Goal: Information Seeking & Learning: Learn about a topic

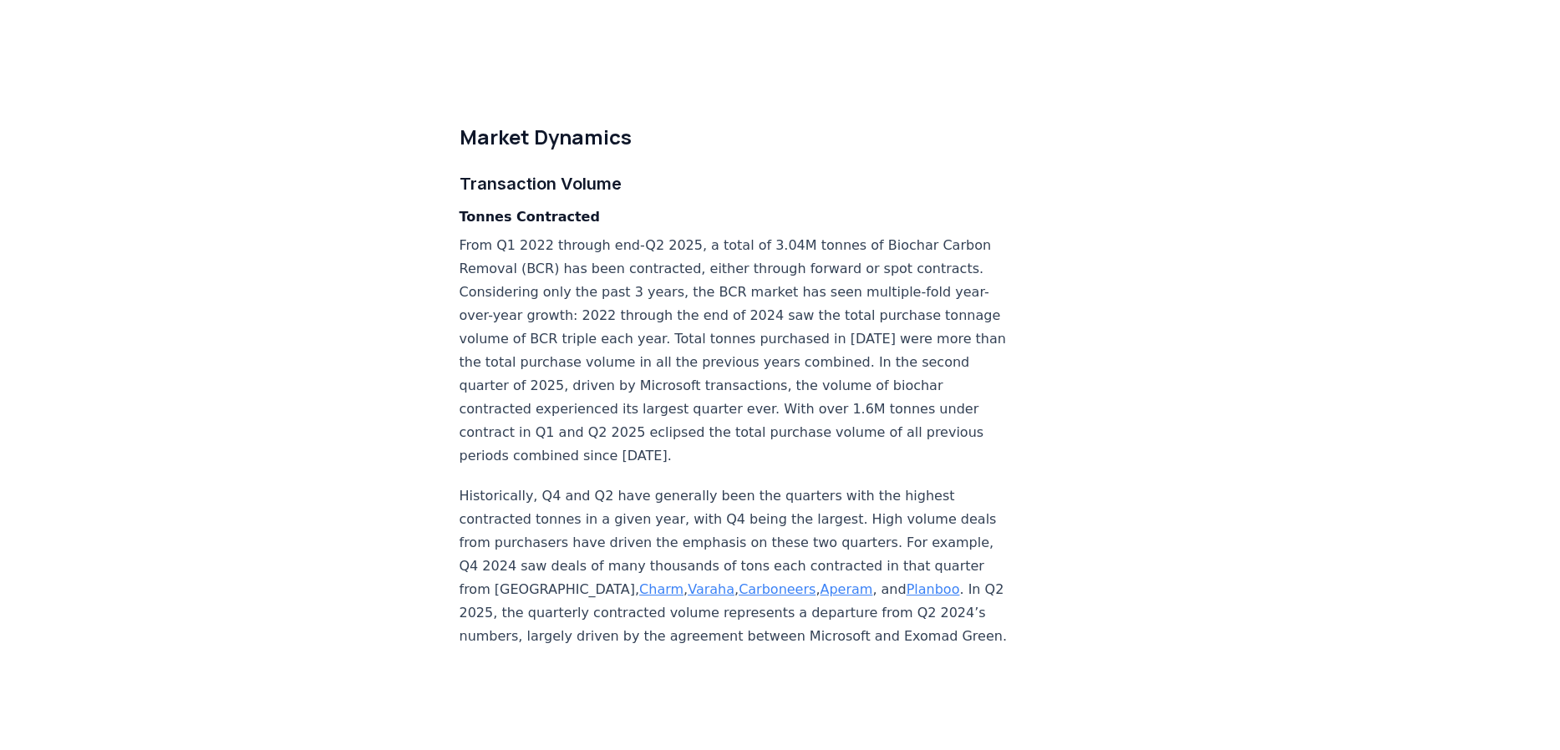
scroll to position [4378, 0]
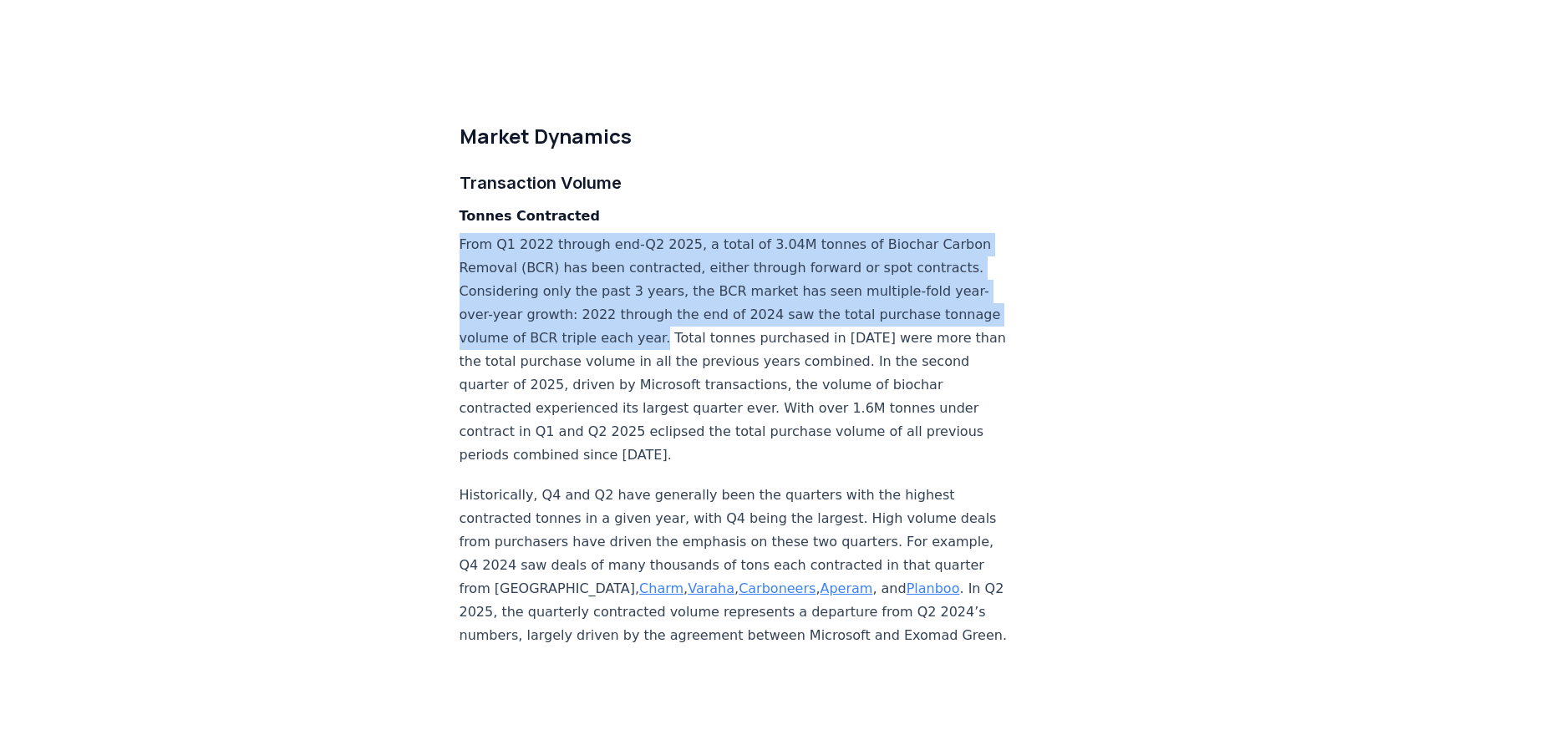
drag, startPoint x: 450, startPoint y: 145, endPoint x: 942, endPoint y: 222, distance: 497.4
copy p "From Q1 2022 through end-Q2 2025, a total of 3.04M tonnes of Biochar Carbon Rem…"
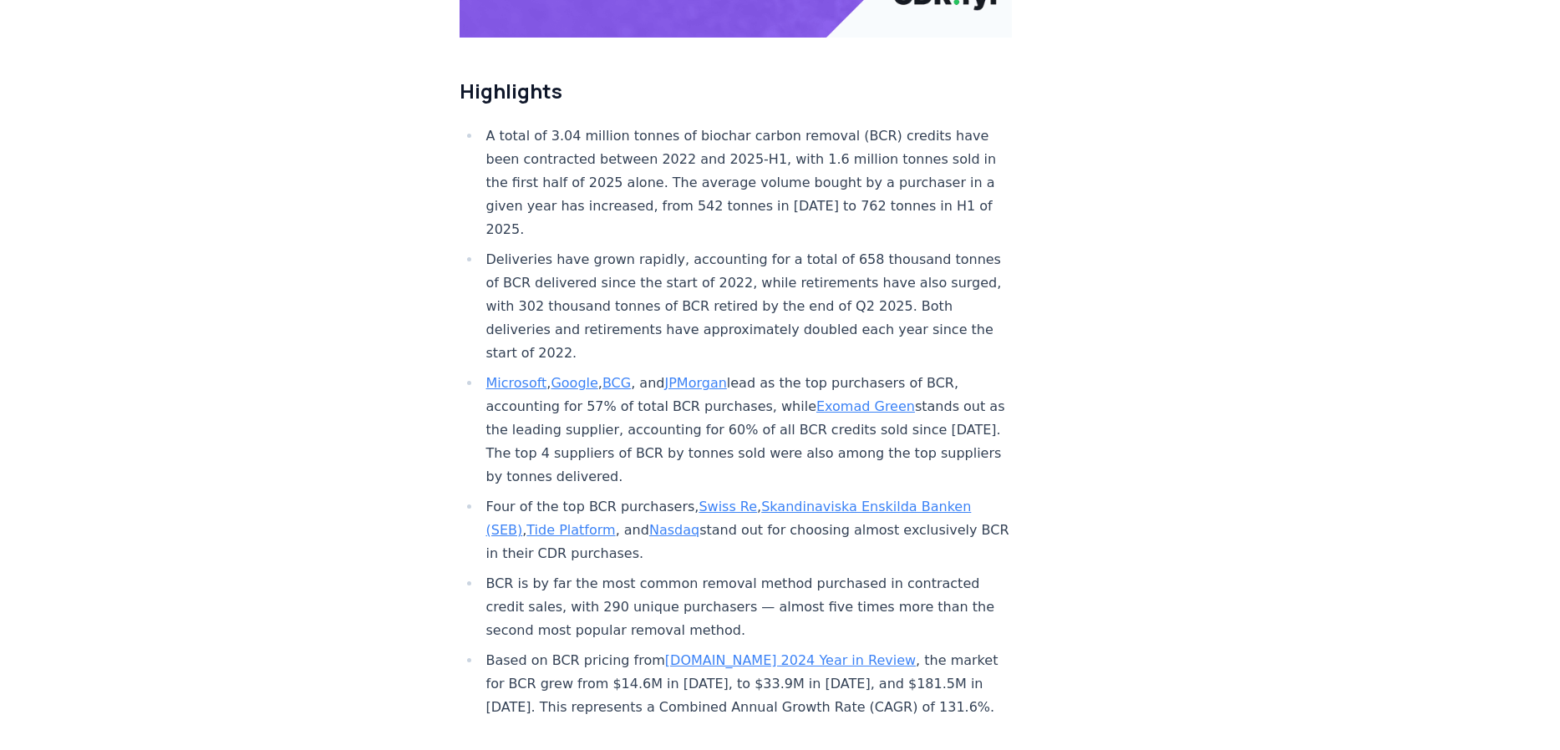
scroll to position [559, 0]
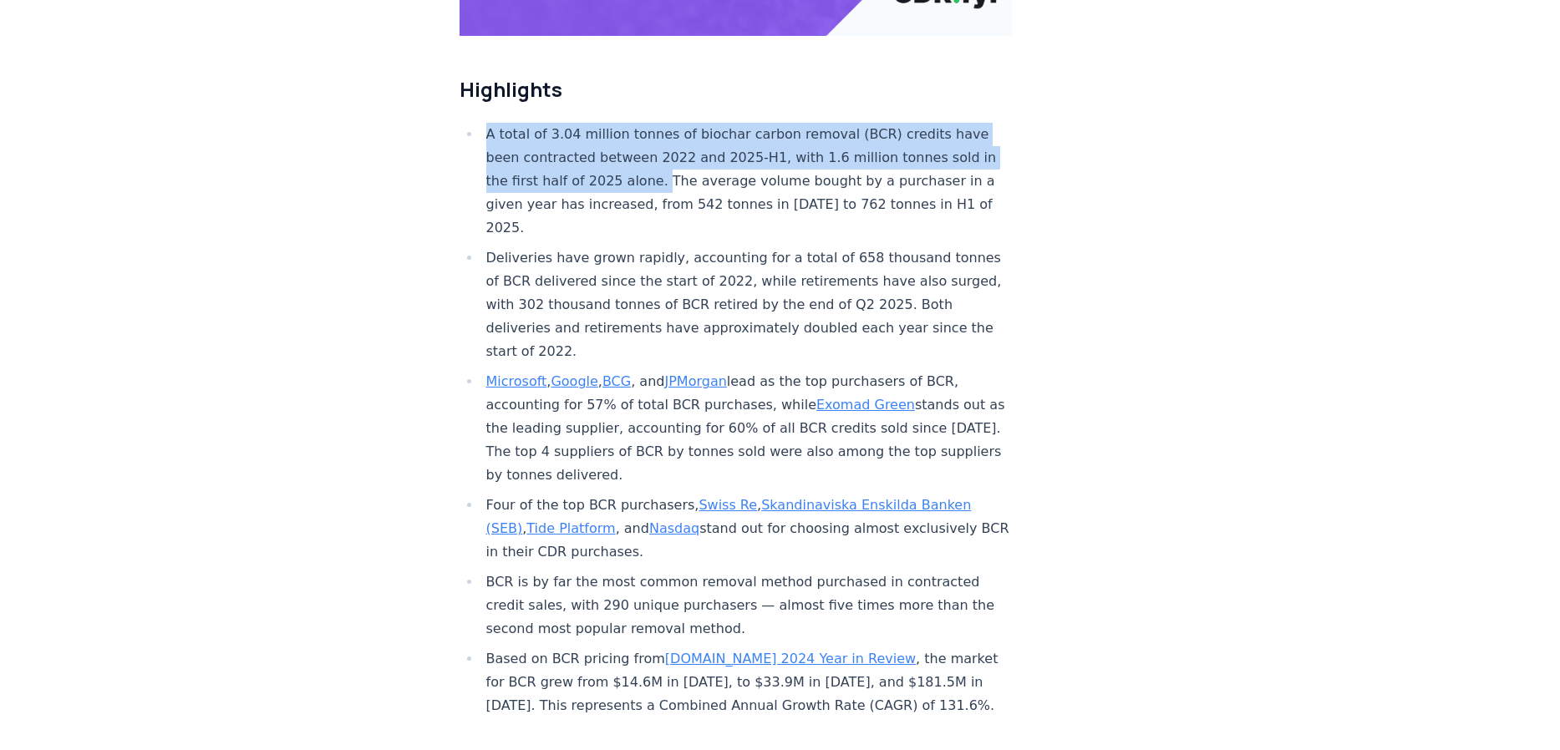
drag, startPoint x: 560, startPoint y: 177, endPoint x: 485, endPoint y: 131, distance: 87.4
click at [485, 131] on li "A total of 3.04 million tonnes of biochar carbon removal (BCR) credits have bee…" at bounding box center [746, 181] width 531 height 117
copy li "A total of 3.04 million tonnes of biochar carbon removal (BCR) credits have bee…"
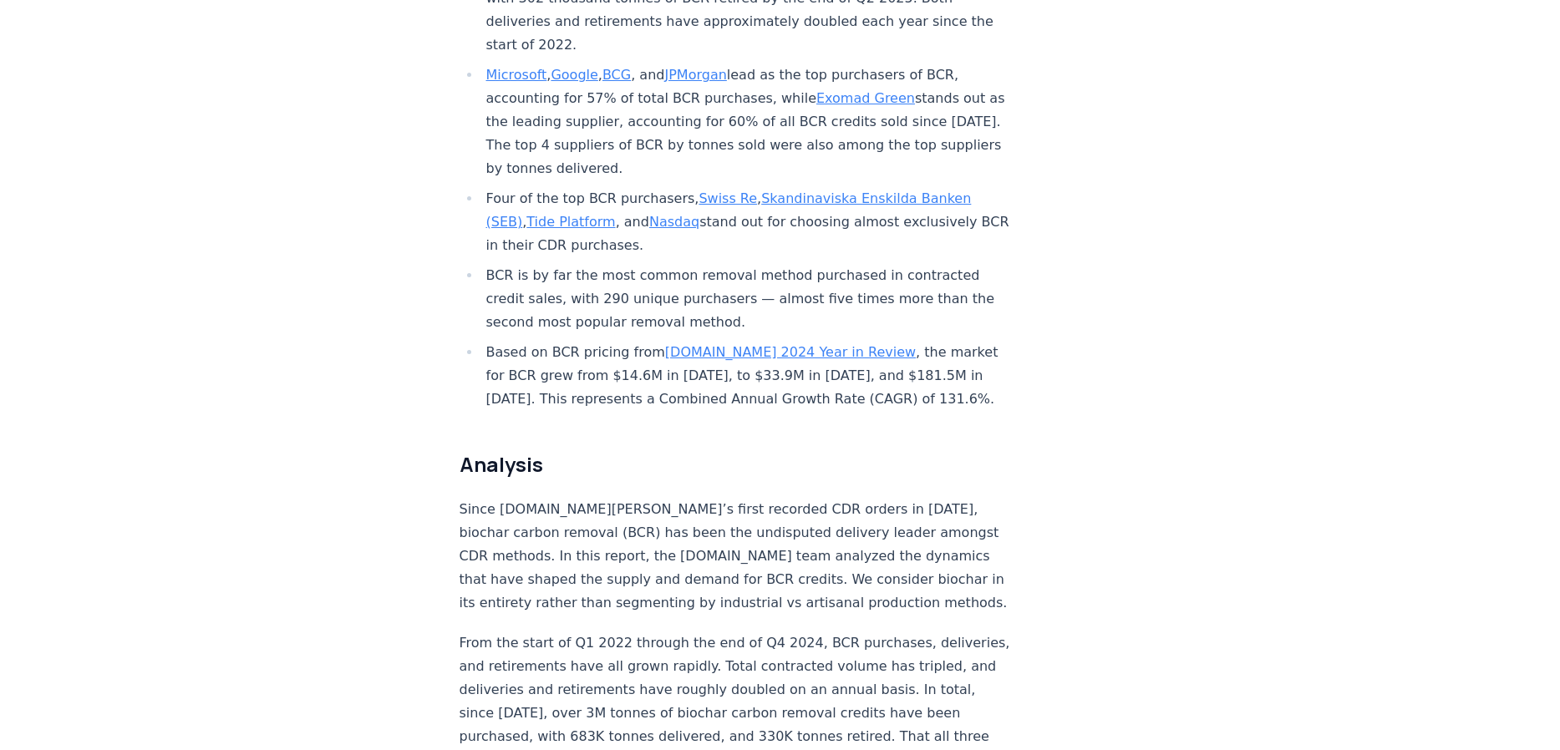
scroll to position [0, 0]
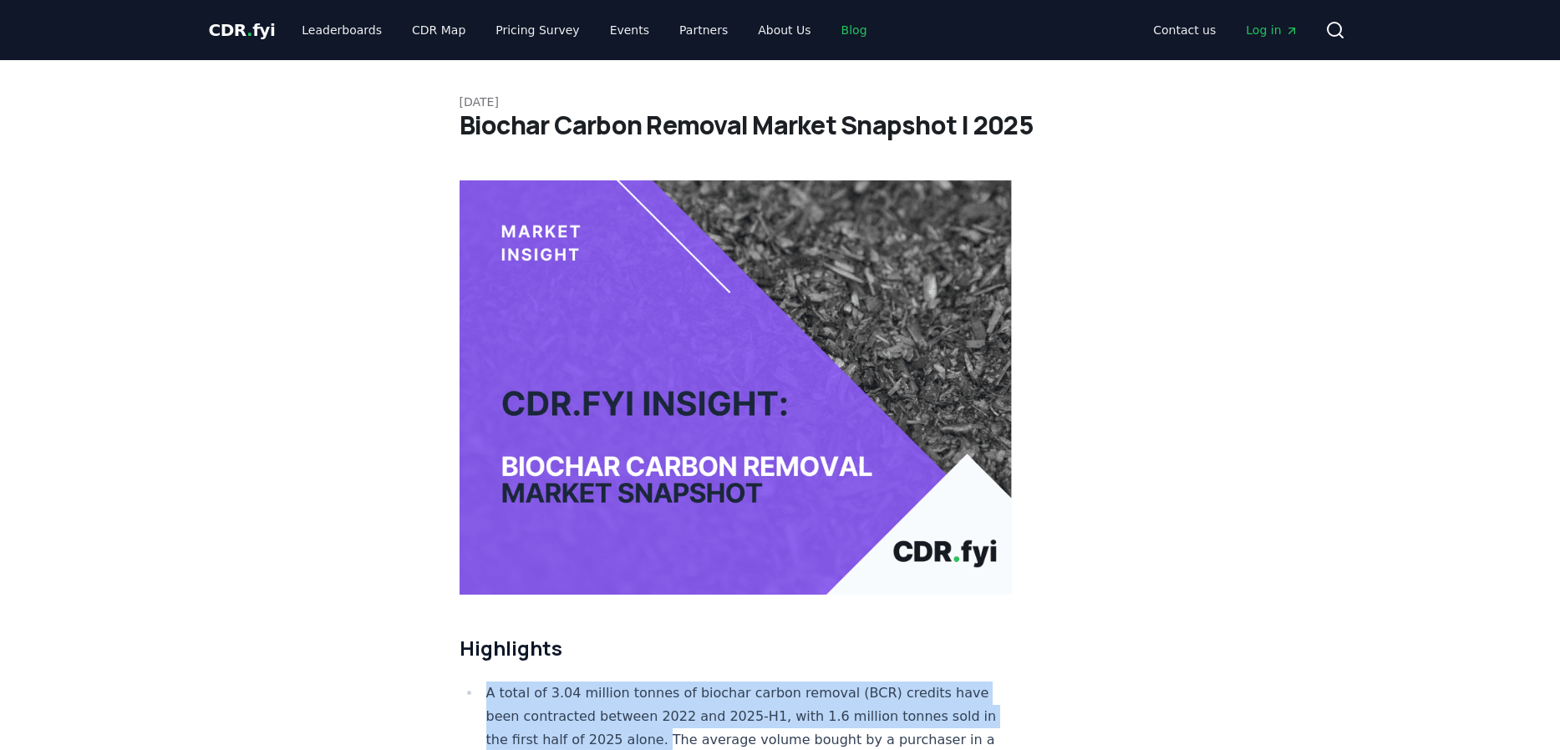
click at [828, 28] on link "Blog" at bounding box center [854, 30] width 53 height 30
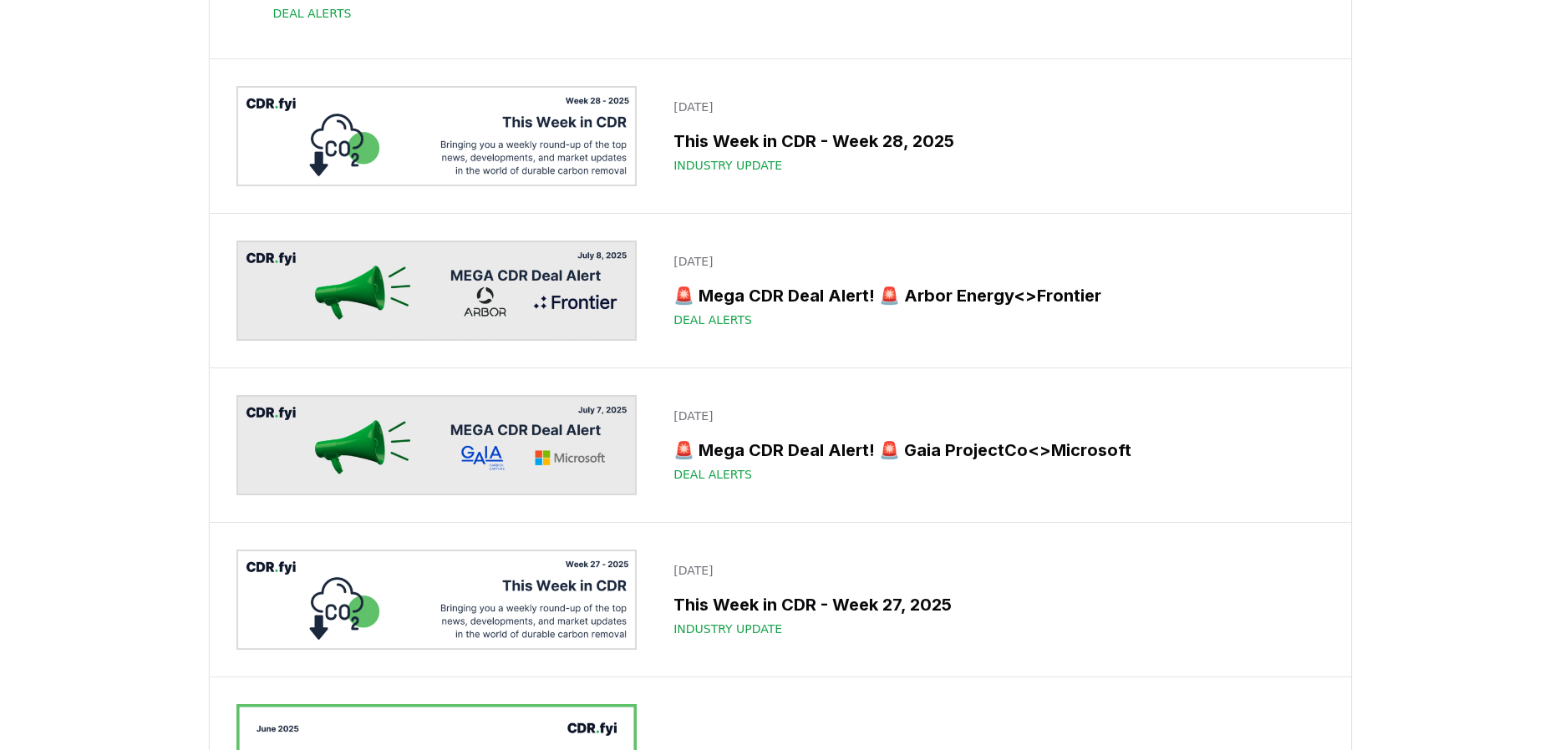
scroll to position [3511, 0]
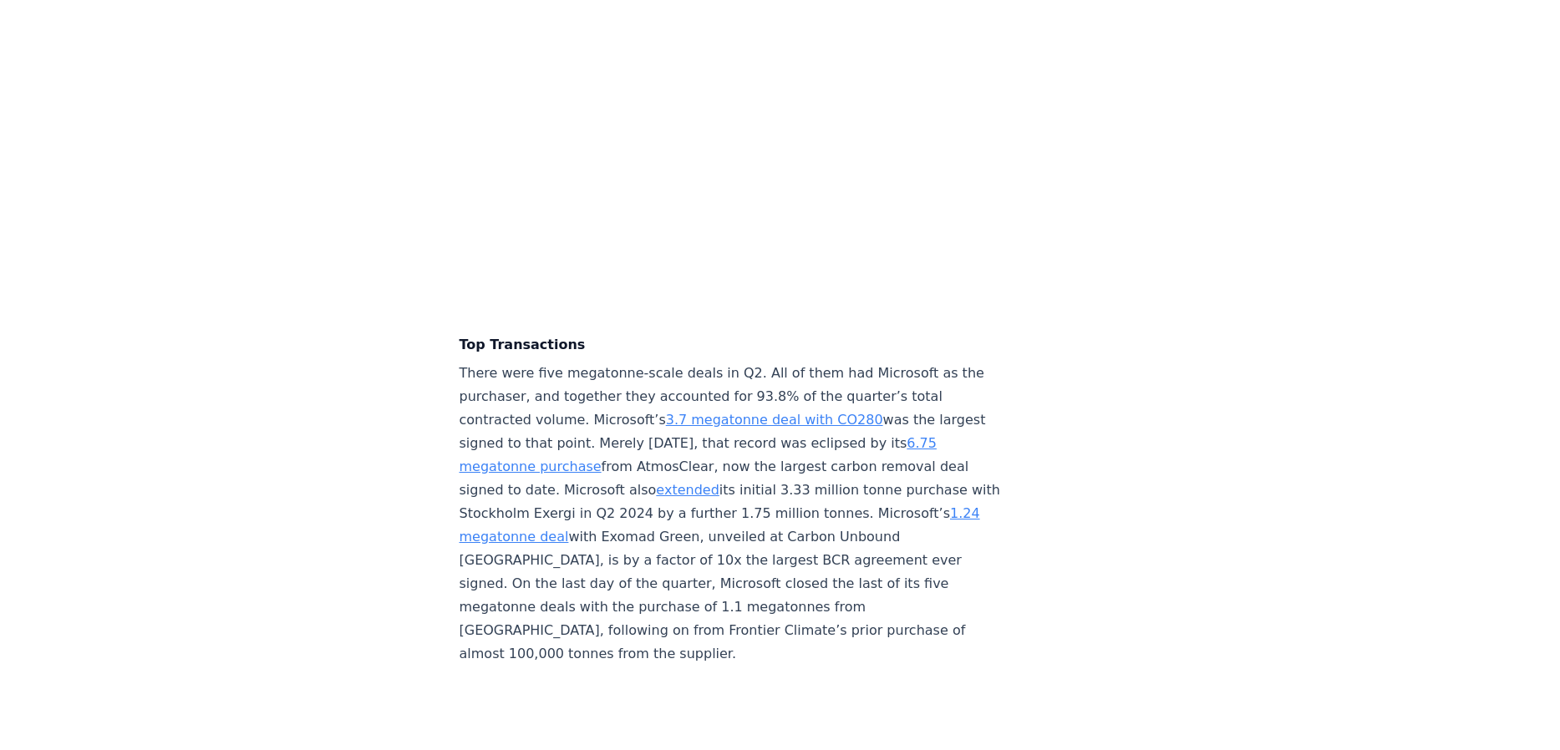
scroll to position [4122, 0]
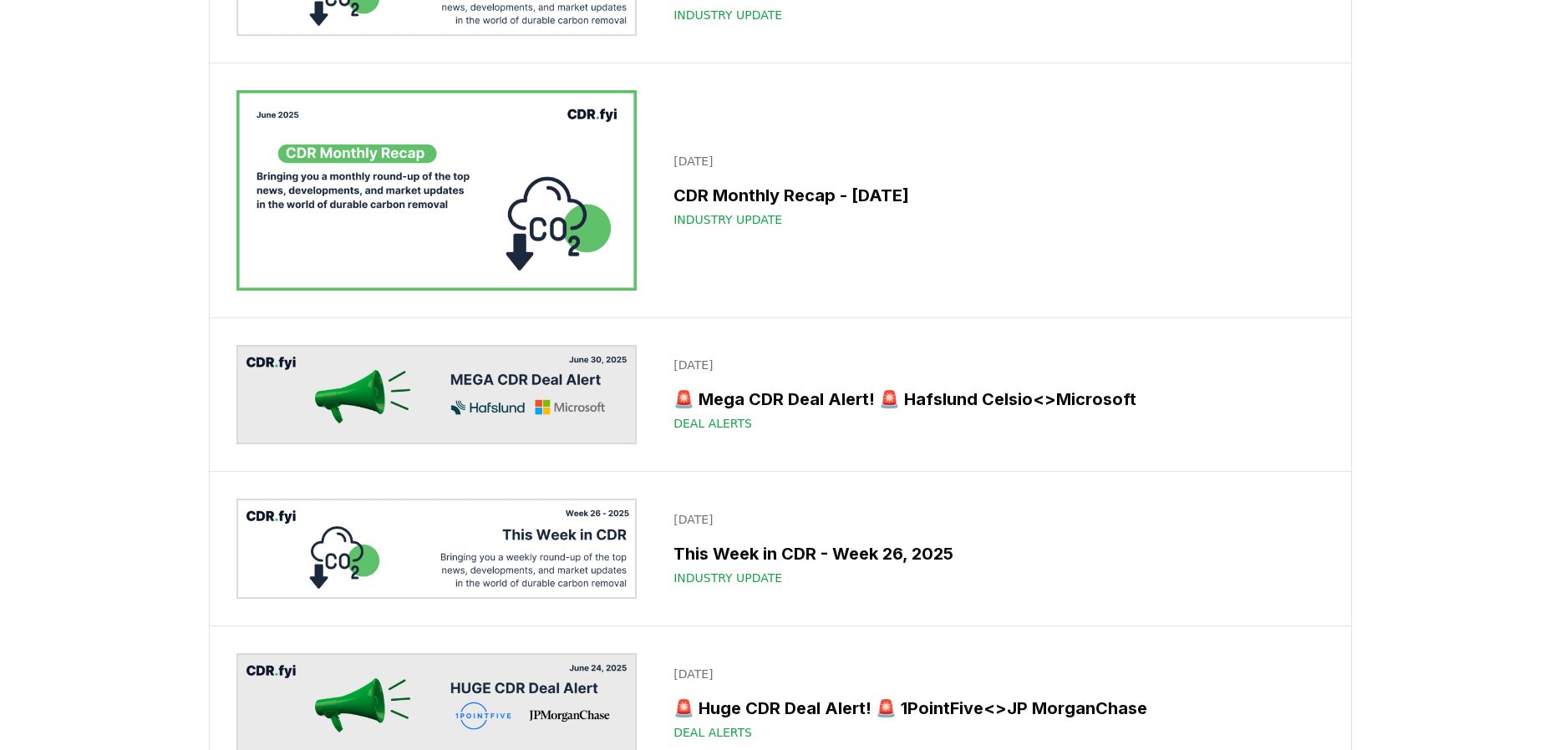
scroll to position [3844, 0]
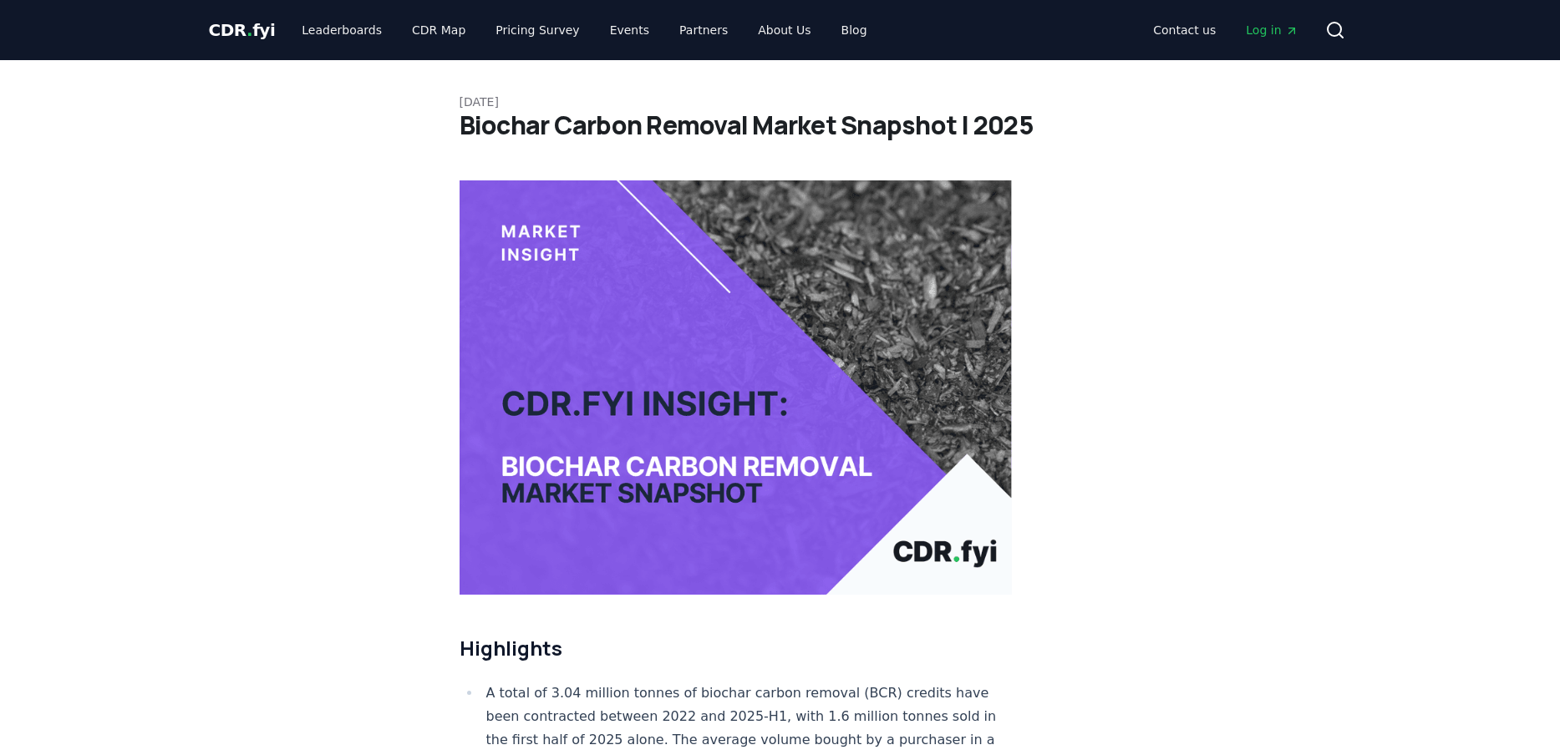
click at [236, 35] on span "CDR . fyi" at bounding box center [242, 30] width 67 height 20
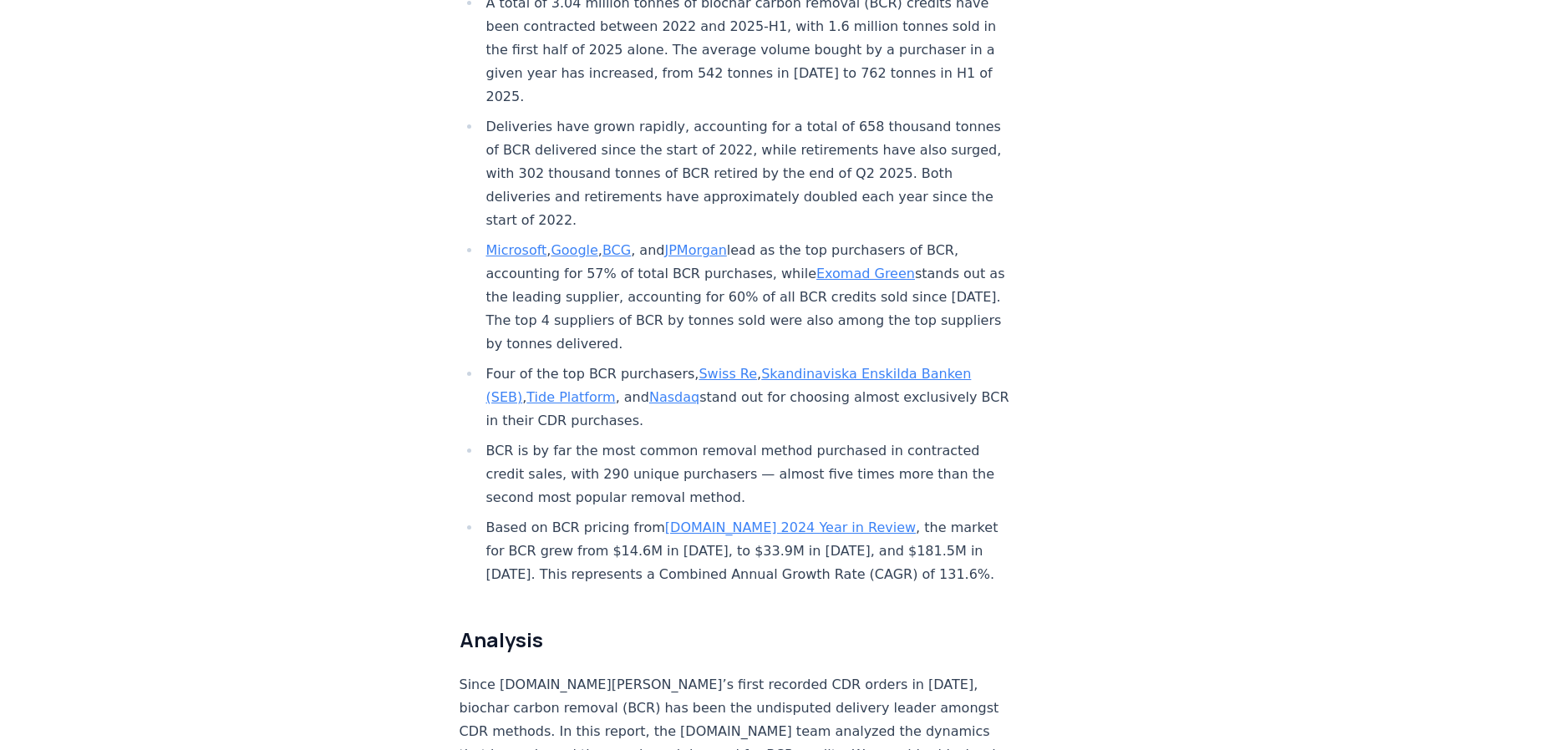
scroll to position [928, 0]
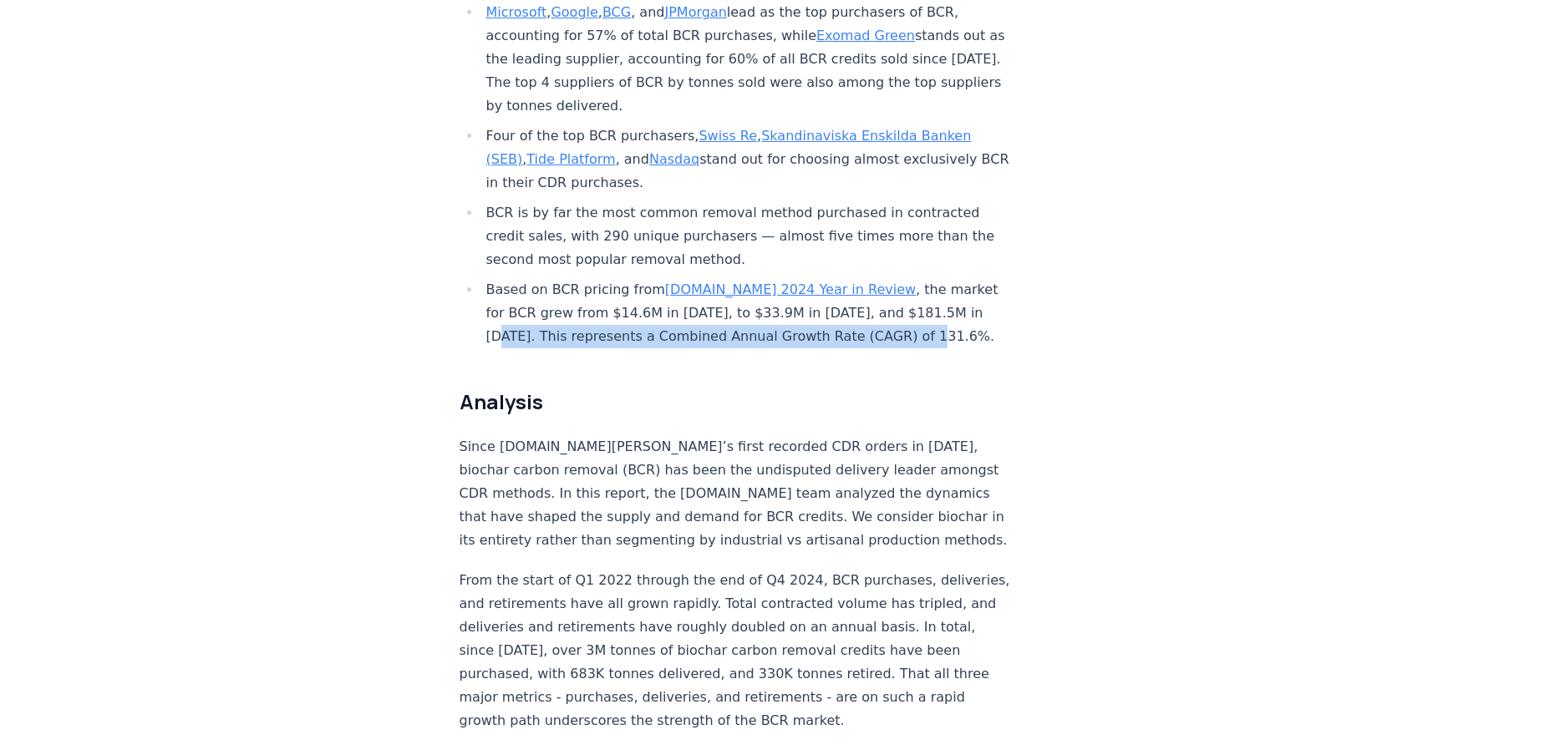
drag, startPoint x: 862, startPoint y: 293, endPoint x: 871, endPoint y: 268, distance: 26.4
click at [871, 278] on li "Based on BCR pricing from [DOMAIN_NAME] 2024 Year in Review , the market for BC…" at bounding box center [746, 313] width 531 height 70
copy li "This represents a Combined Annual Growth Rate (CAGR) of 131.6%."
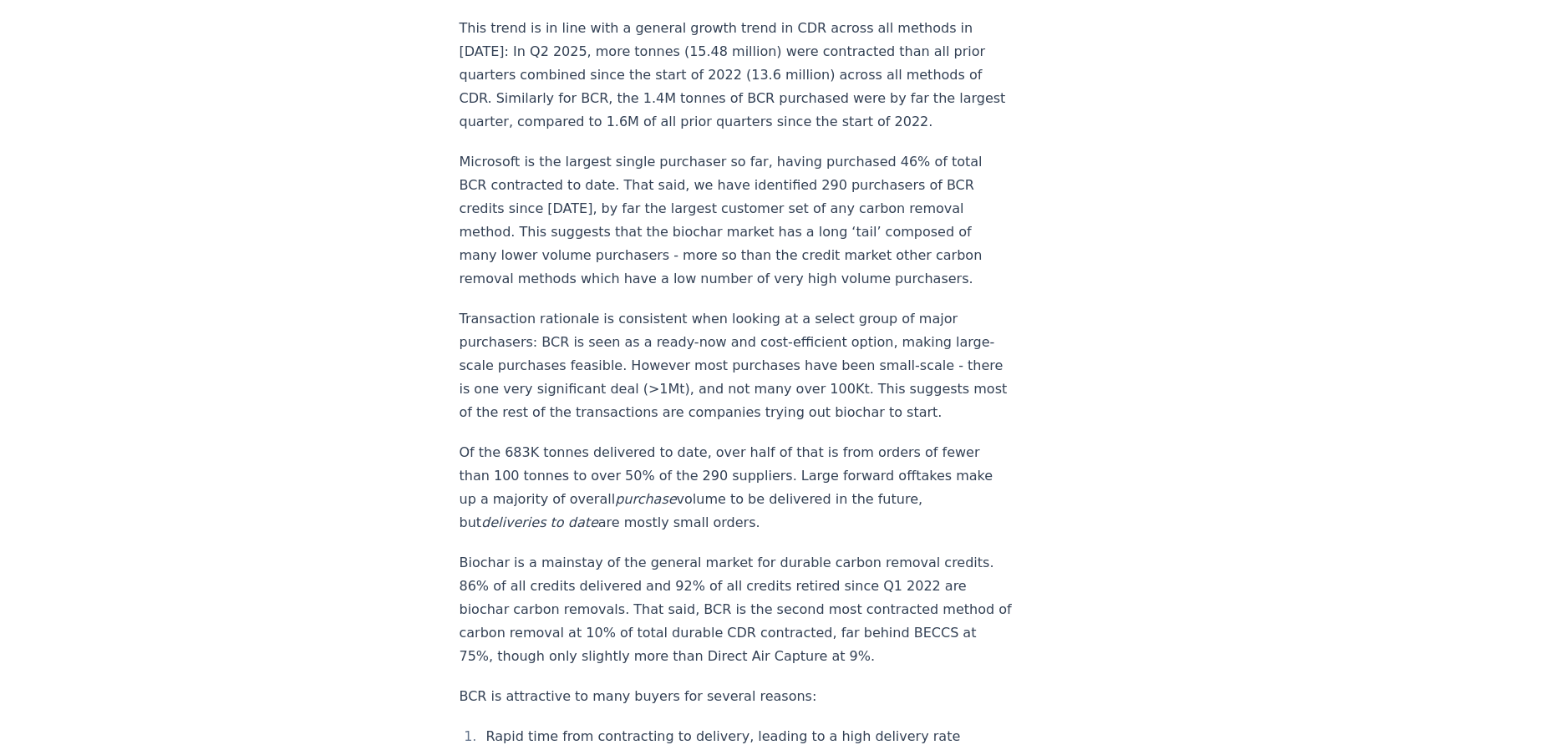
scroll to position [1814, 0]
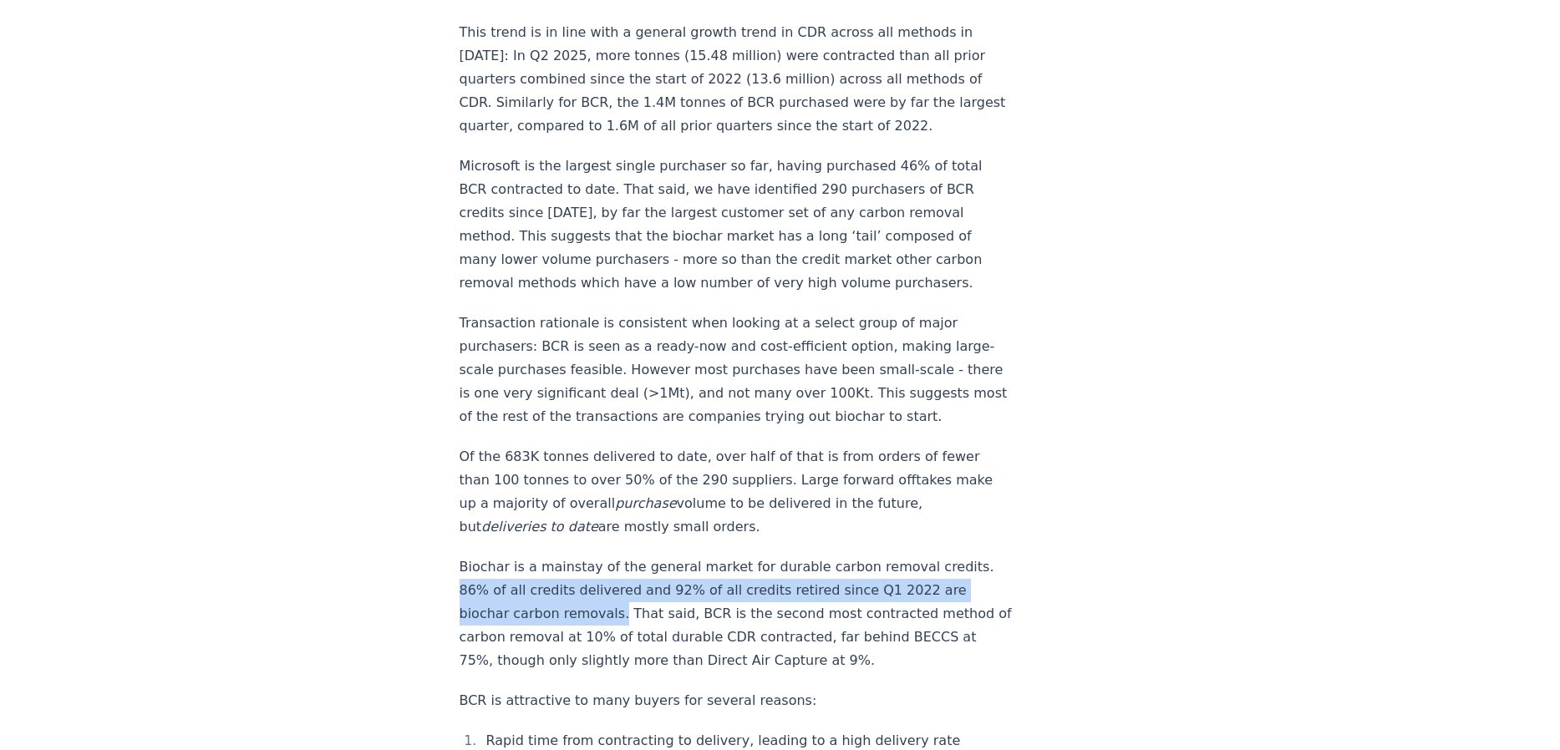
drag, startPoint x: 939, startPoint y: 467, endPoint x: 517, endPoint y: 510, distance: 424.1
click at [517, 556] on p "Biochar is a mainstay of the general market for durable carbon removal credits.…" at bounding box center [736, 614] width 553 height 117
copy p "86% of all credits delivered and 92% of all credits retired since Q1 2022 are b…"
